Goal: Task Accomplishment & Management: Manage account settings

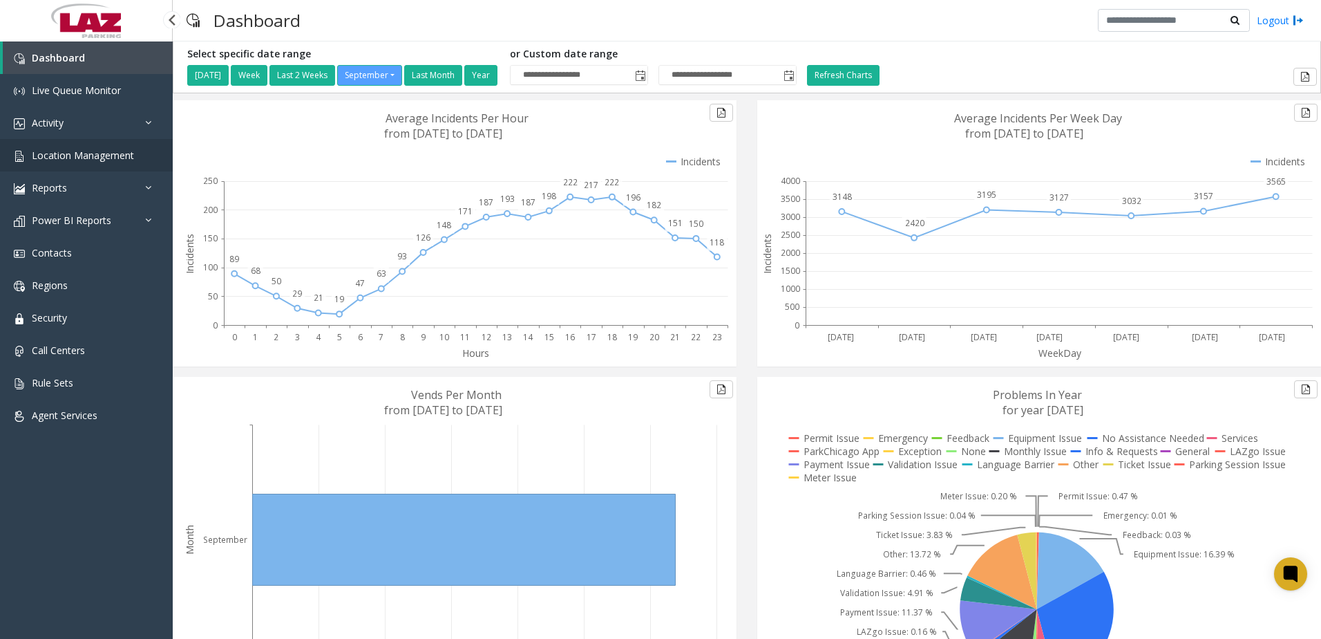
click at [50, 158] on span "Location Management" at bounding box center [83, 155] width 102 height 13
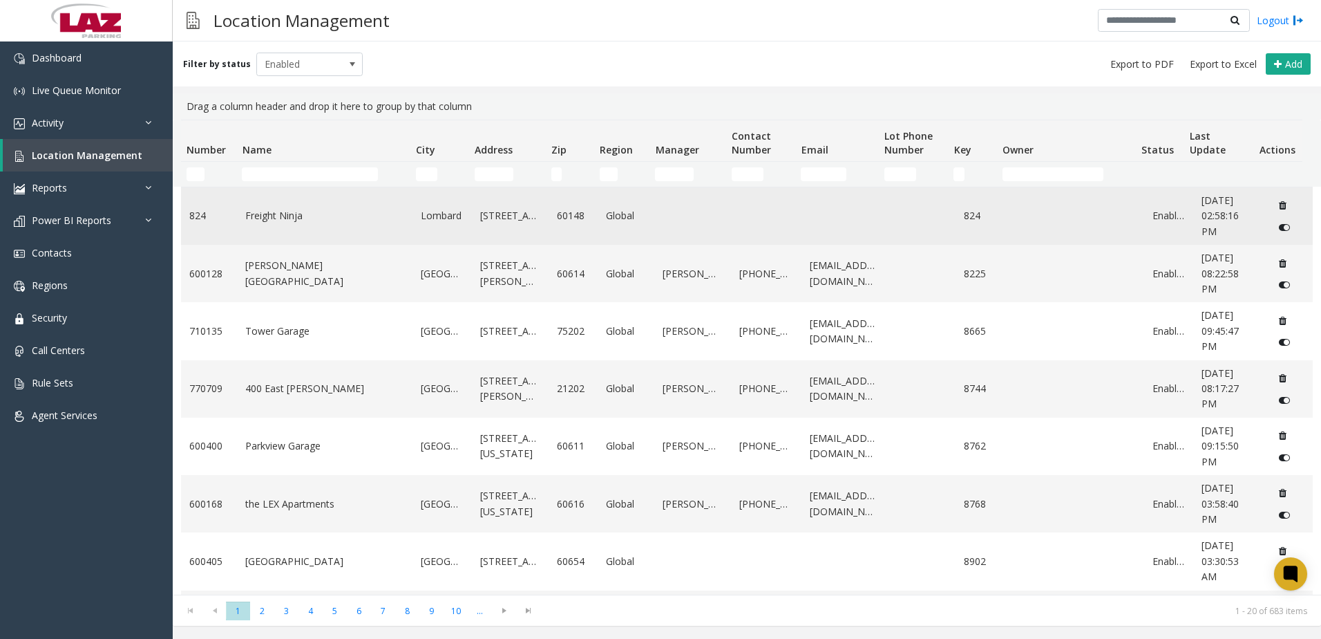
click at [301, 223] on link "Freight Ninja" at bounding box center [324, 215] width 159 height 15
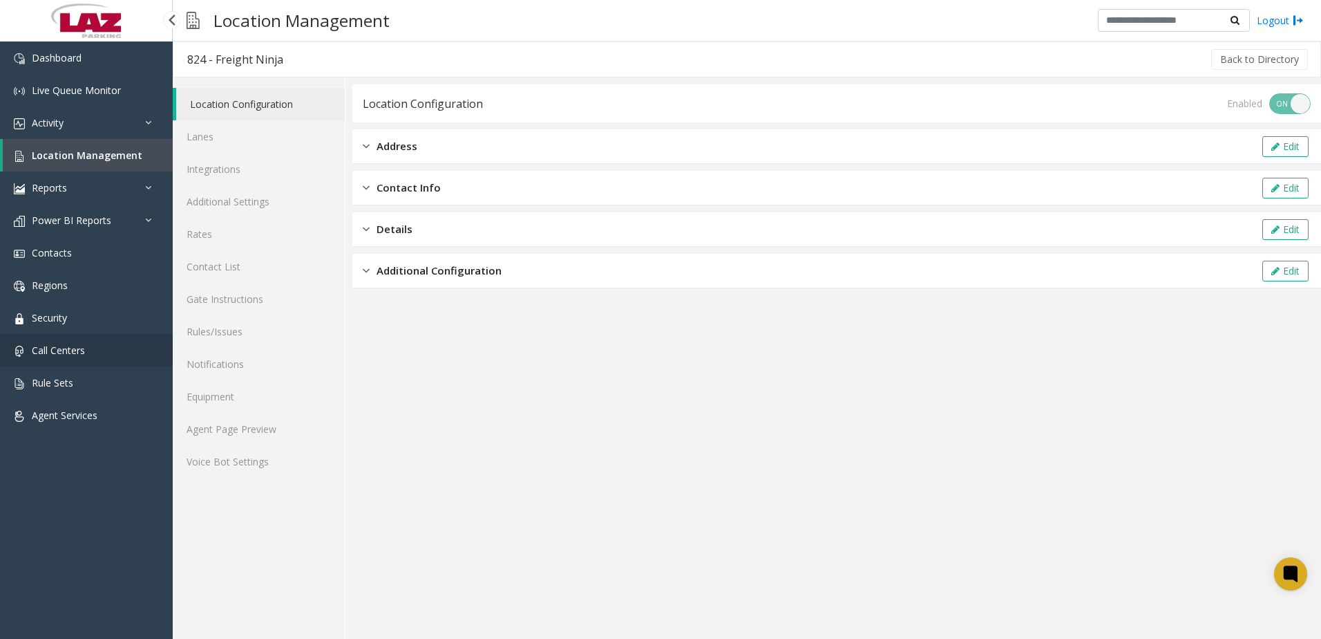
click at [59, 348] on span "Call Centers" at bounding box center [58, 349] width 53 height 13
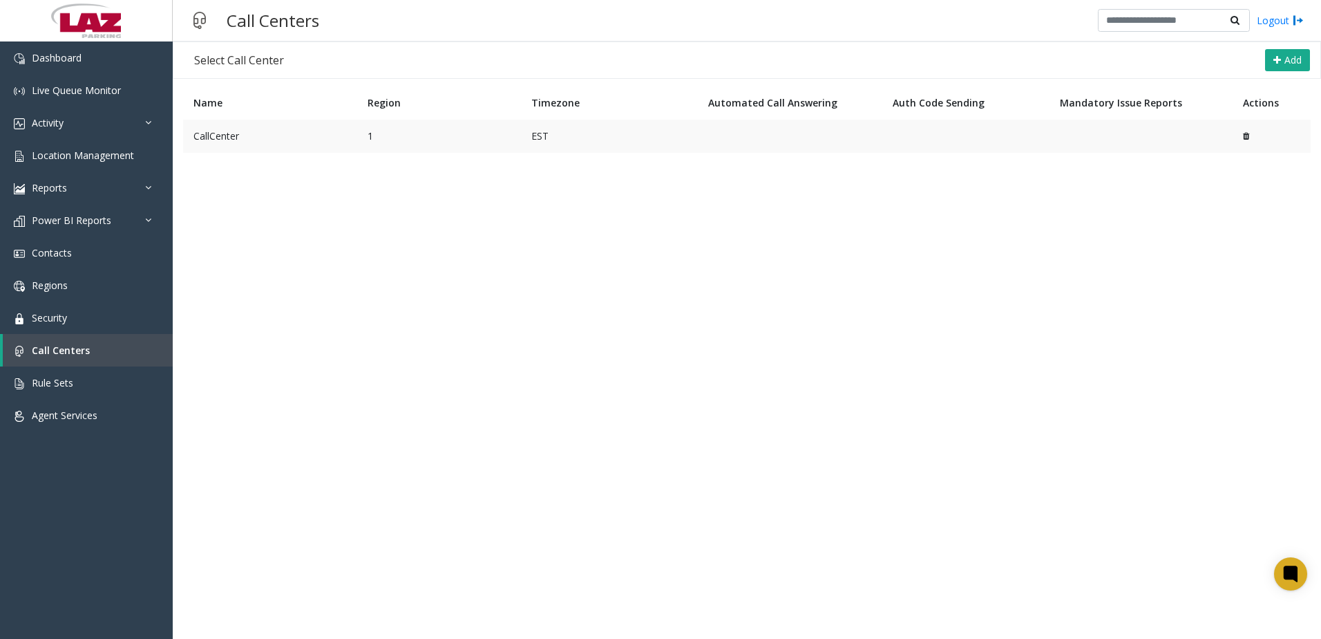
click at [1153, 122] on td at bounding box center [1141, 136] width 183 height 33
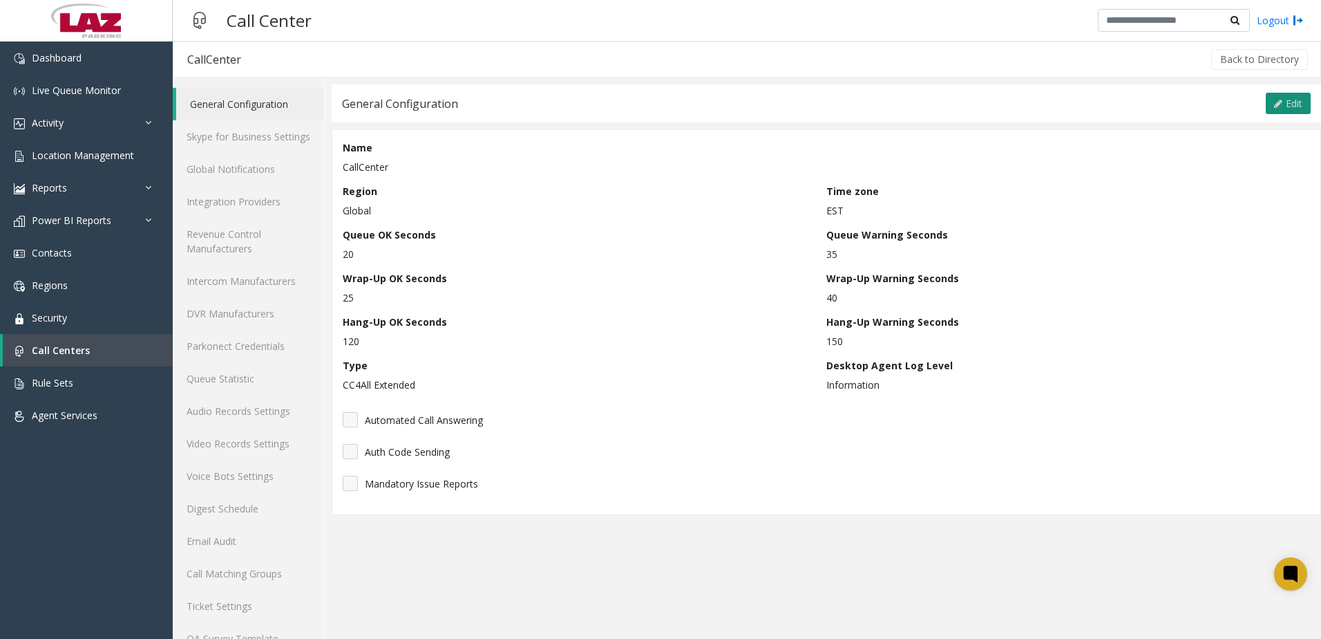
click at [1286, 105] on span "Edit" at bounding box center [1294, 103] width 17 height 13
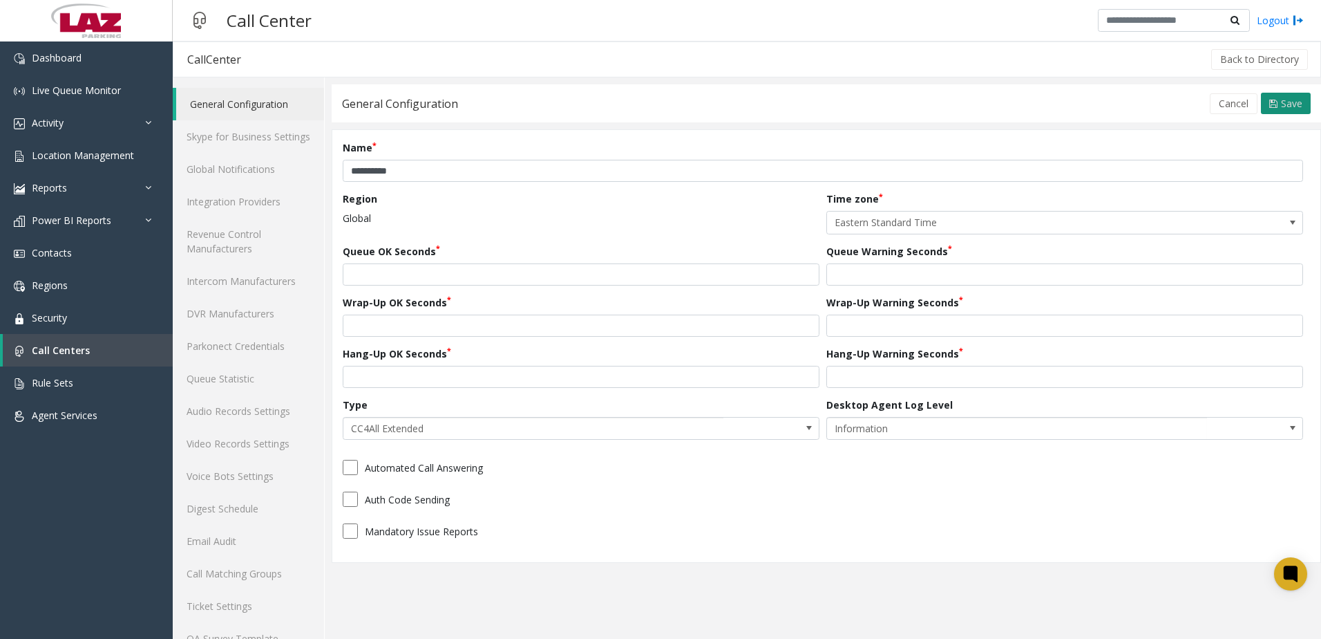
click at [1281, 106] on span "Save" at bounding box center [1291, 103] width 21 height 13
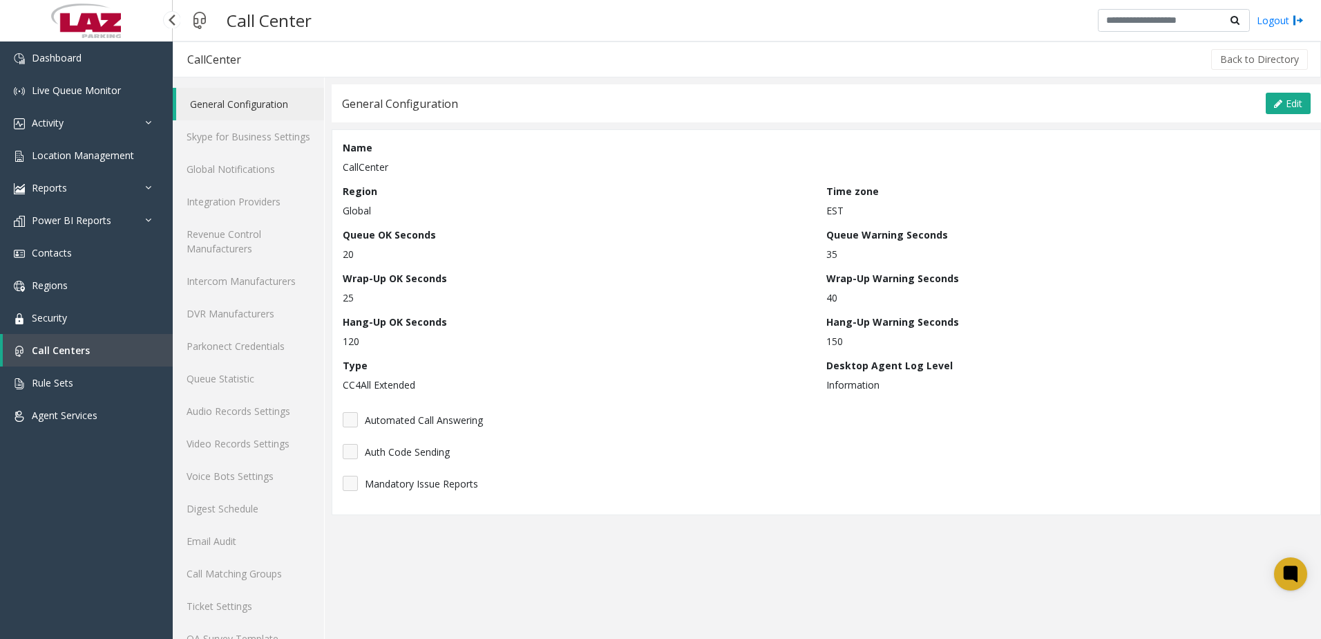
click at [55, 361] on link "Call Centers" at bounding box center [88, 350] width 170 height 32
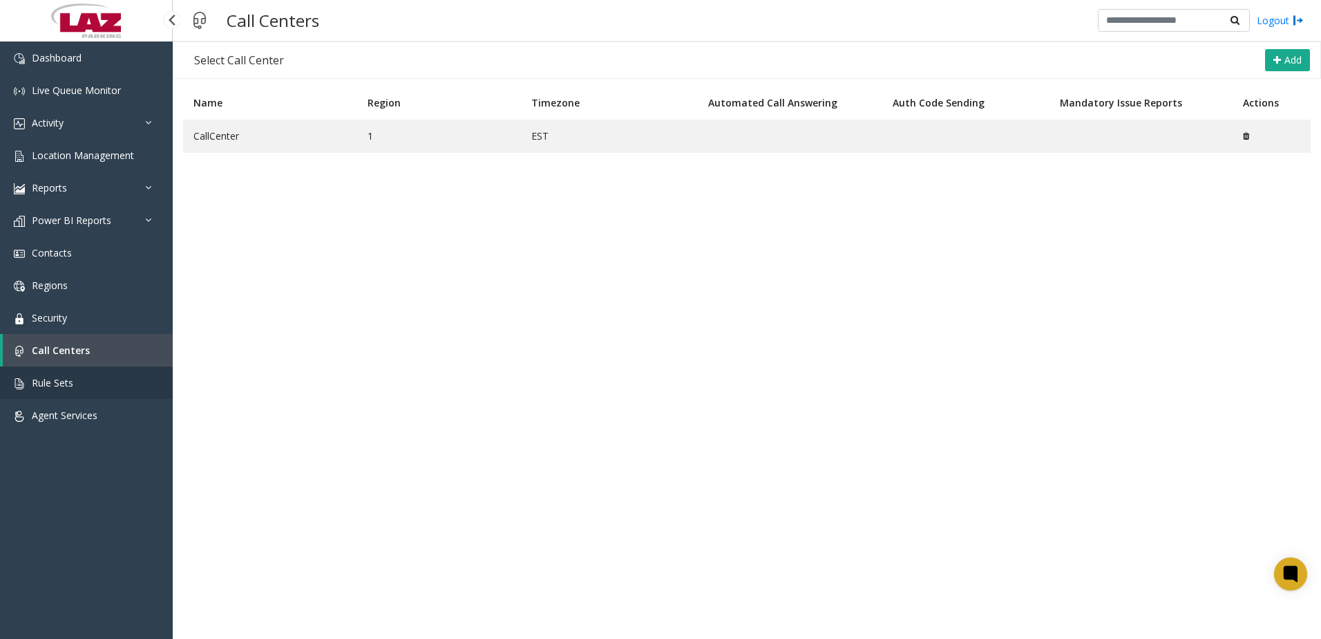
click at [70, 382] on span "Rule Sets" at bounding box center [52, 382] width 41 height 13
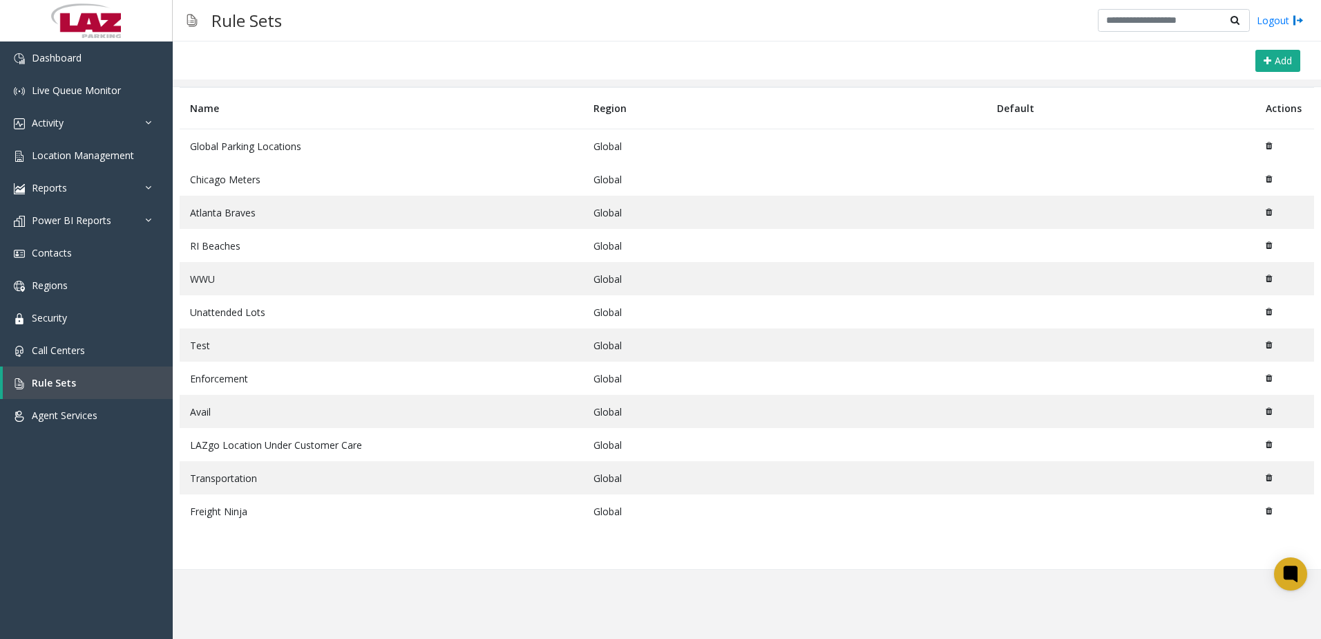
click at [516, 507] on td "Freight Ninja" at bounding box center [382, 510] width 404 height 33
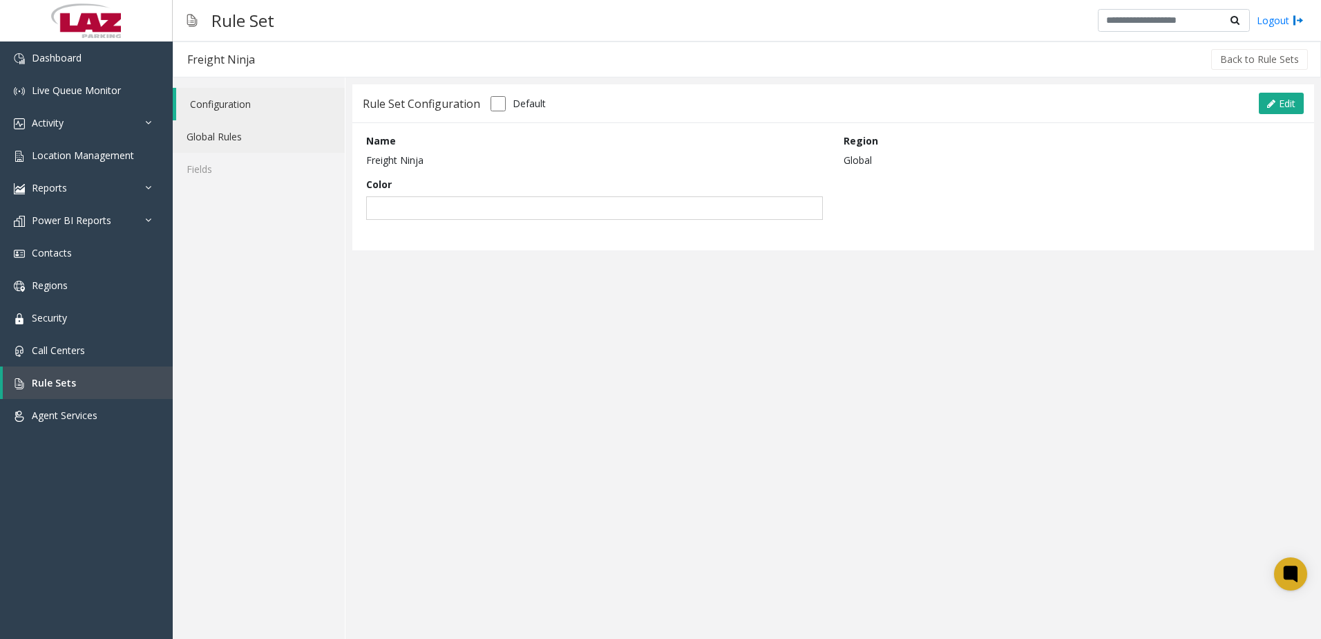
click at [196, 139] on link "Global Rules" at bounding box center [259, 136] width 172 height 32
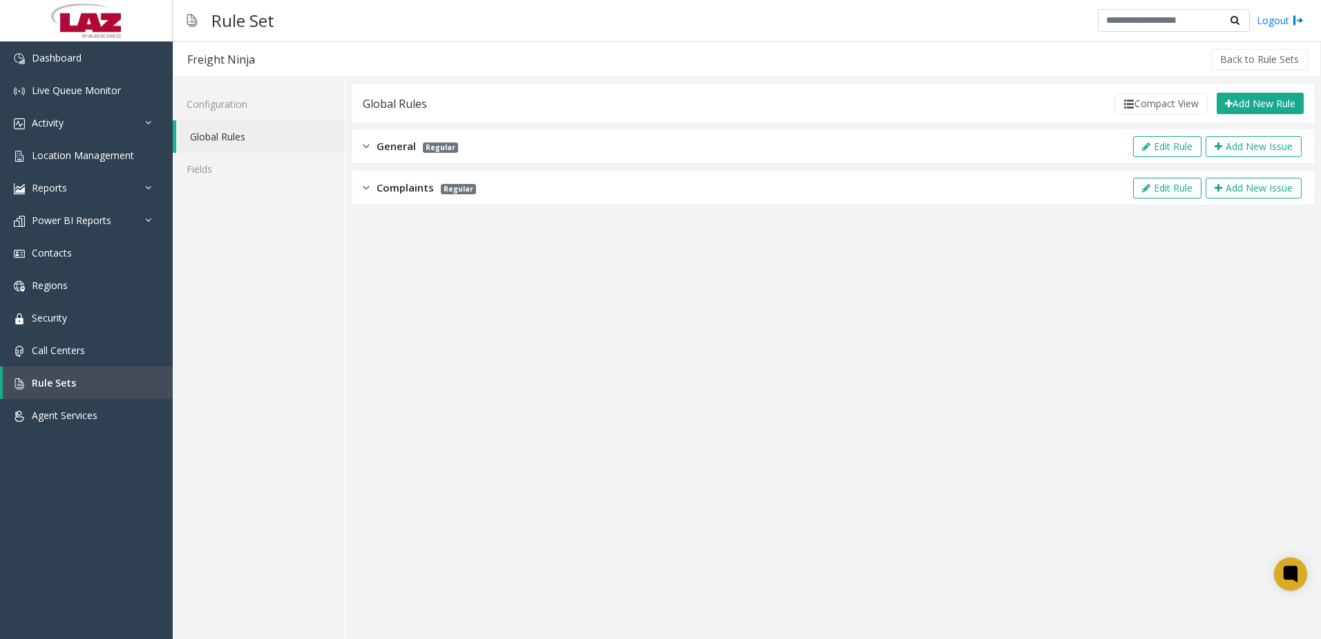
click at [415, 149] on span "General" at bounding box center [396, 146] width 39 height 16
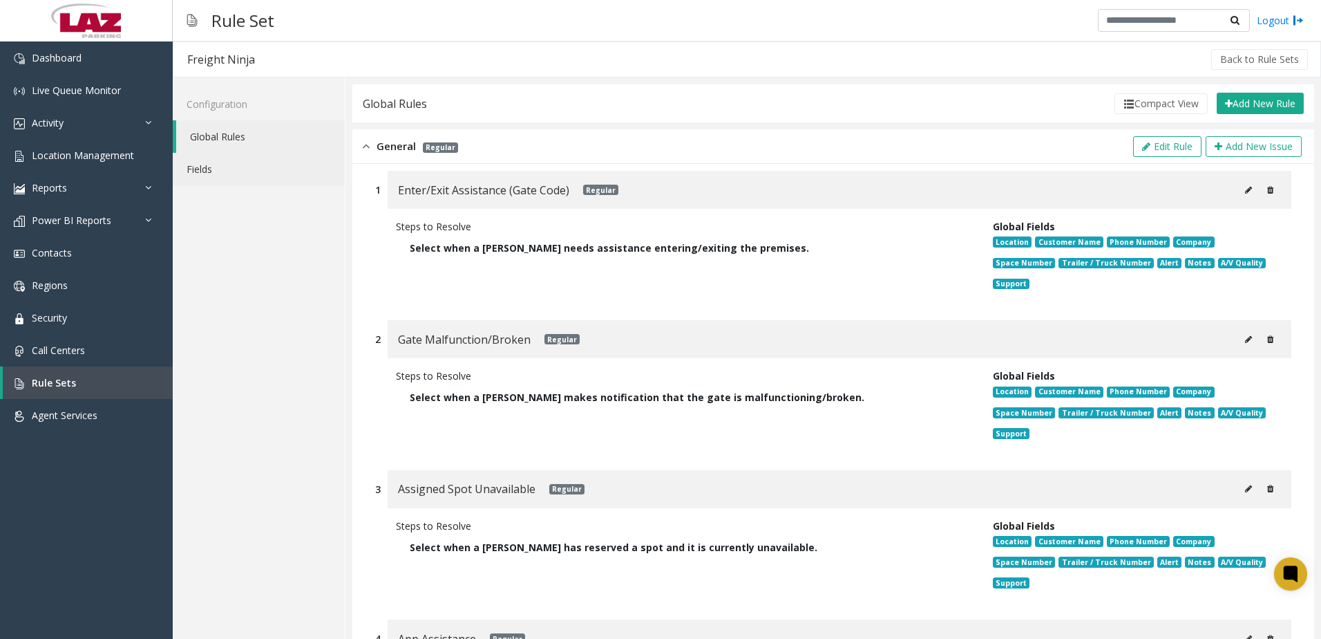
click at [216, 167] on link "Fields" at bounding box center [259, 169] width 172 height 32
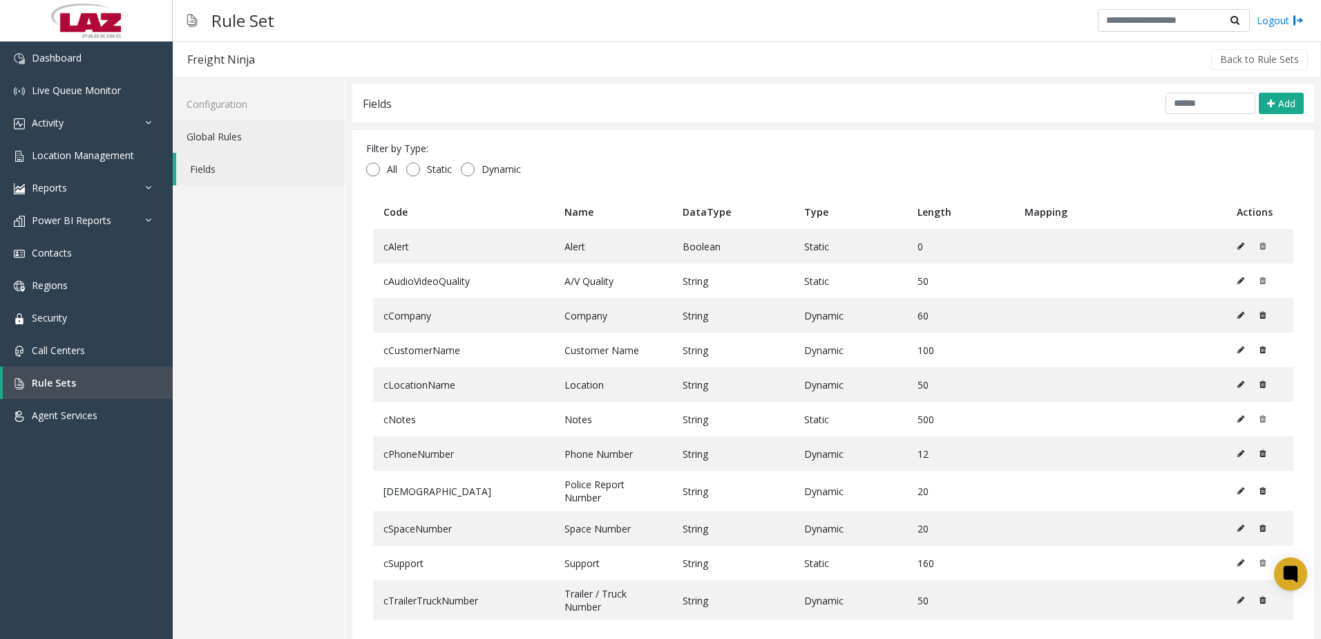
click at [213, 137] on link "Global Rules" at bounding box center [259, 136] width 172 height 32
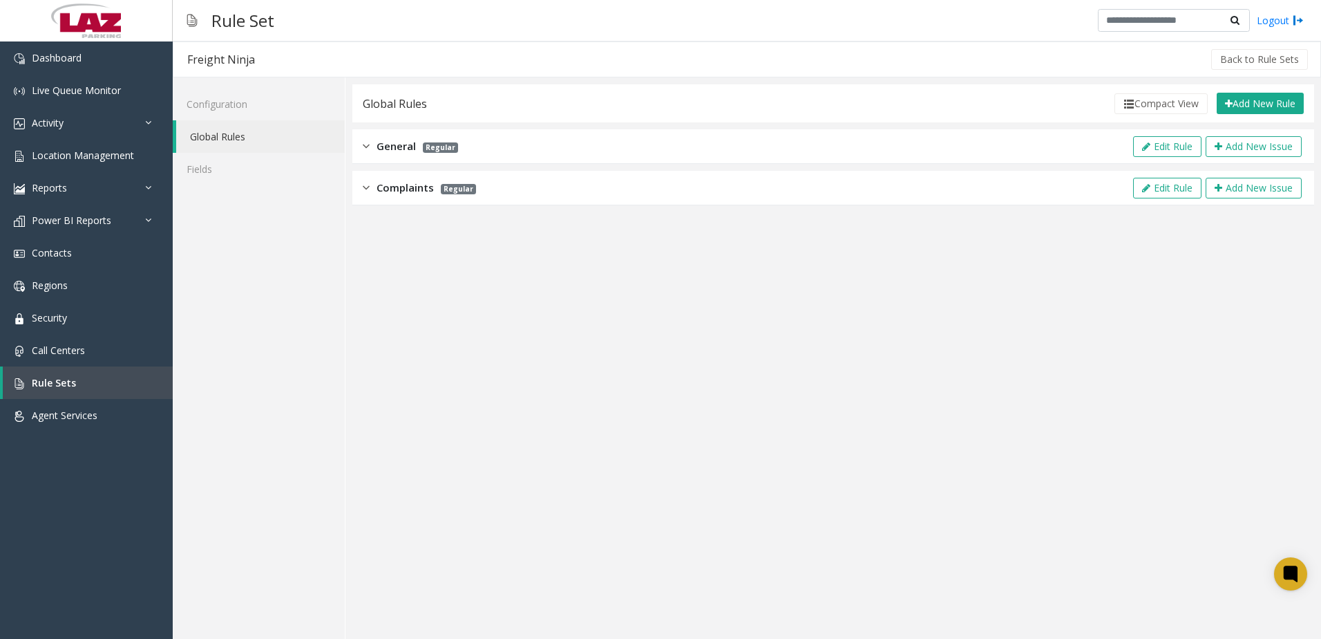
drag, startPoint x: 516, startPoint y: 149, endPoint x: 578, endPoint y: 142, distance: 62.0
click at [517, 150] on div "General Regular Edit Rule Add New Issue" at bounding box center [833, 146] width 962 height 35
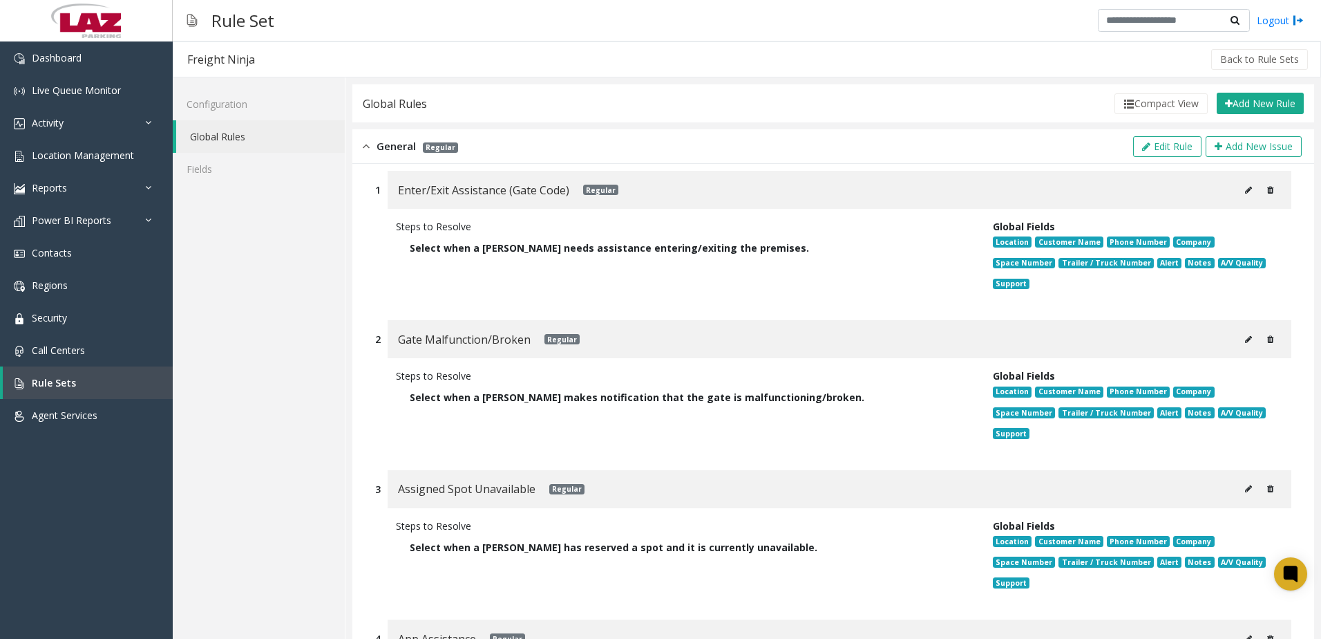
click at [1245, 192] on icon at bounding box center [1248, 190] width 7 height 8
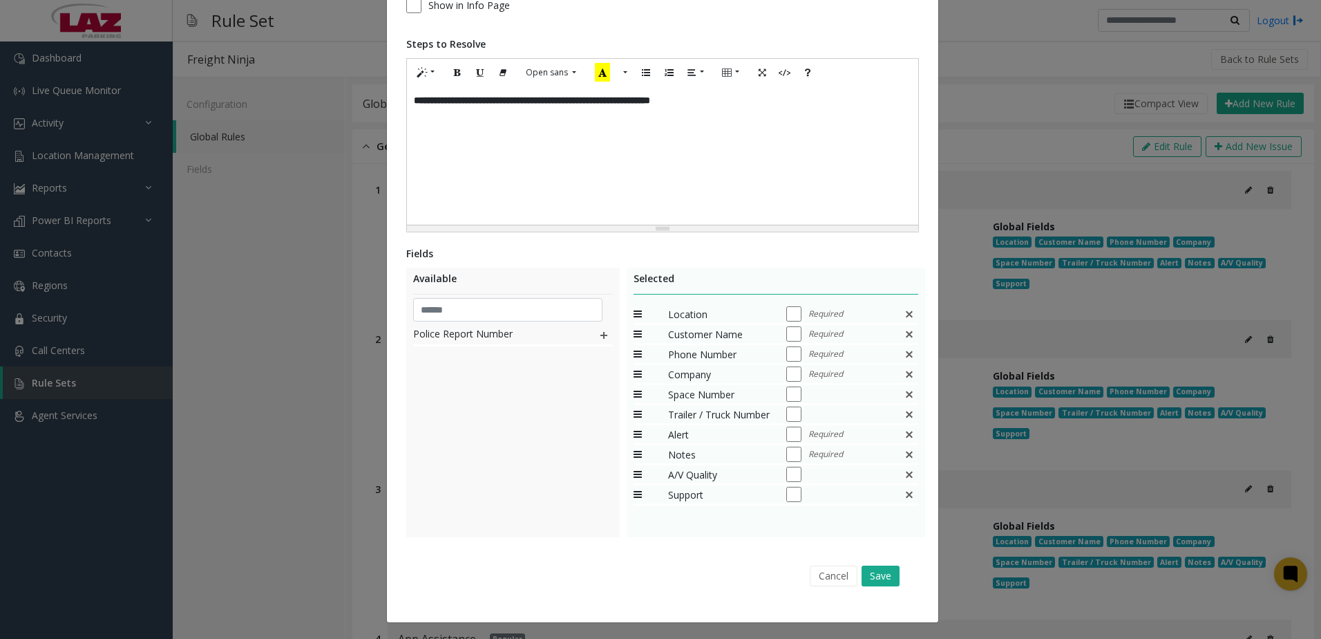
scroll to position [209, 0]
click at [880, 576] on button "Save" at bounding box center [881, 574] width 38 height 21
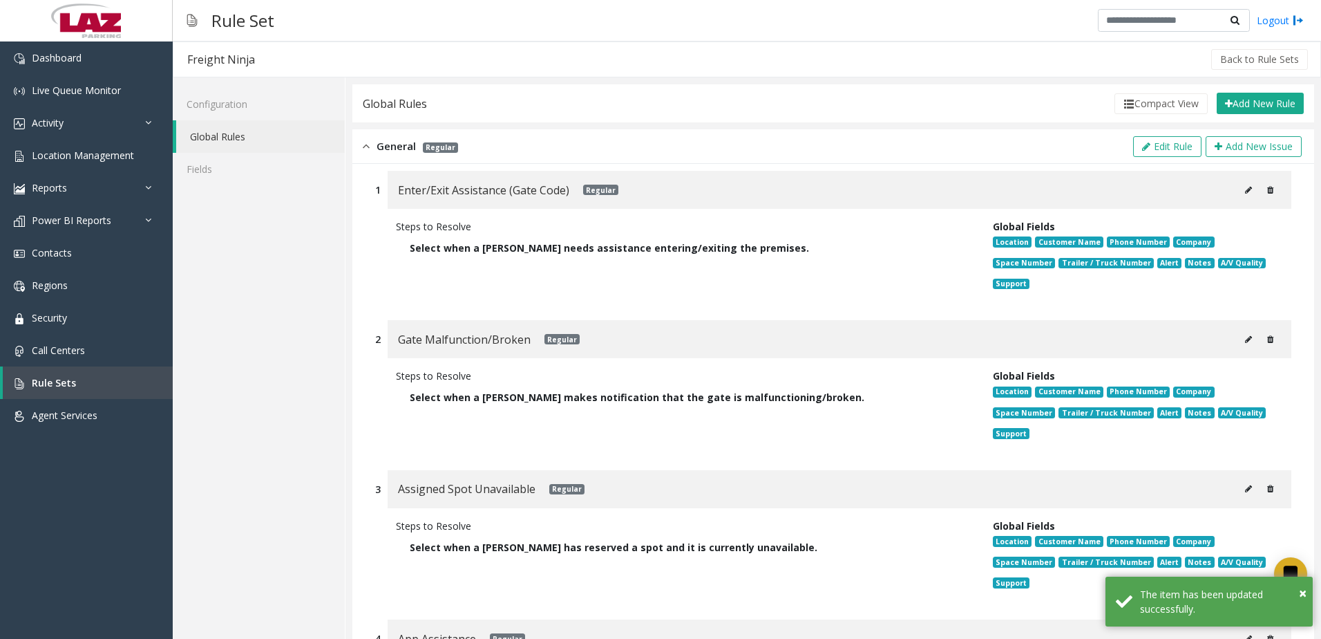
click at [1238, 342] on button at bounding box center [1249, 339] width 22 height 21
type input "**********"
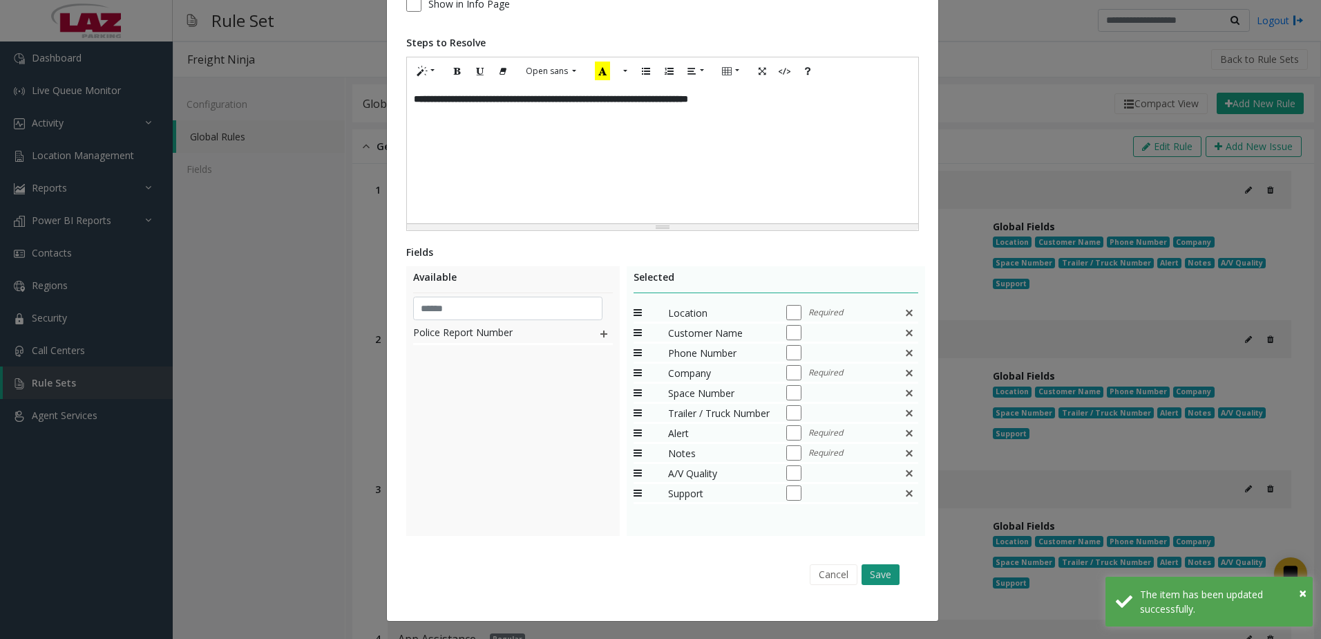
click at [885, 574] on button "Save" at bounding box center [881, 574] width 38 height 21
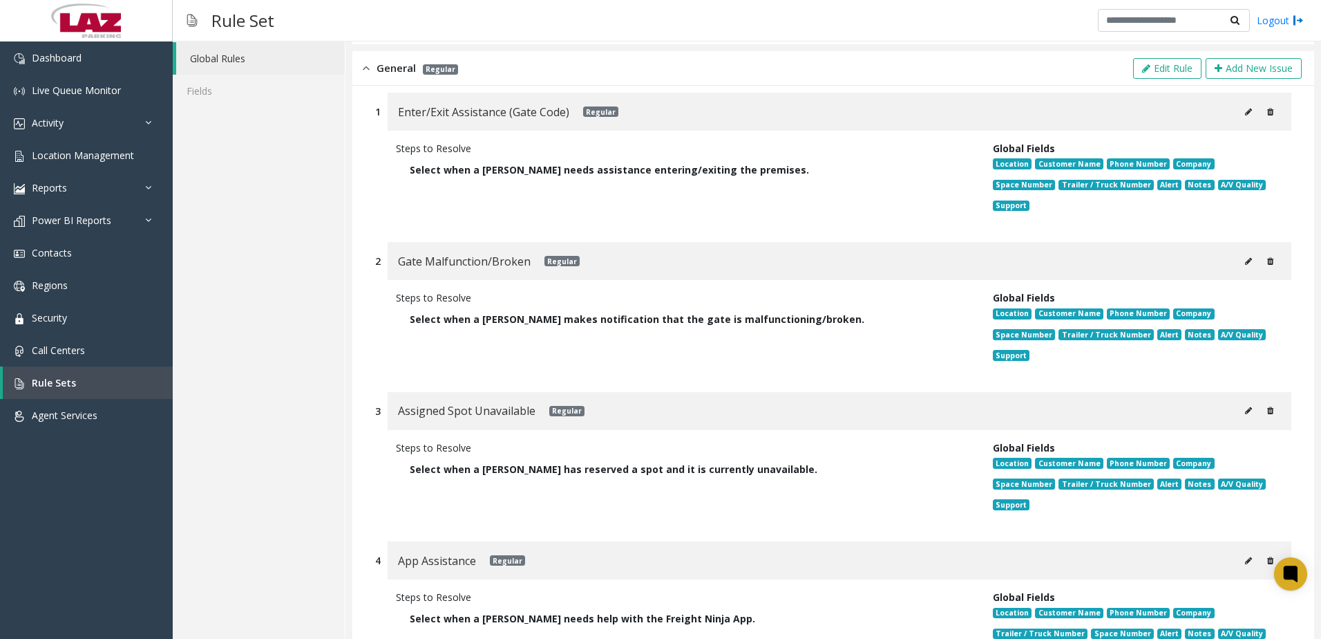
scroll to position [0, 0]
